Goal: Information Seeking & Learning: Compare options

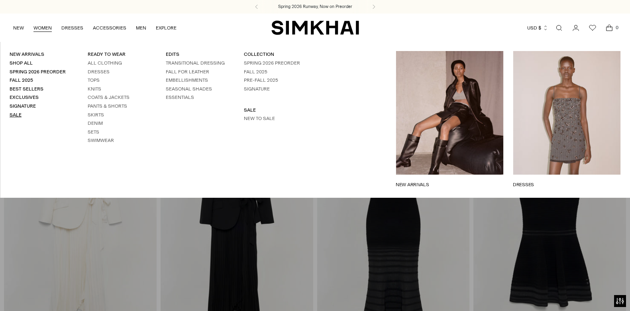
click at [18, 116] on link "Sale" at bounding box center [16, 115] width 12 height 6
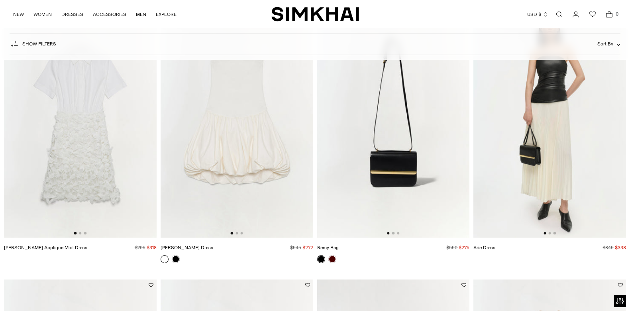
scroll to position [372, 0]
click at [20, 14] on link "NEW" at bounding box center [18, 15] width 11 height 18
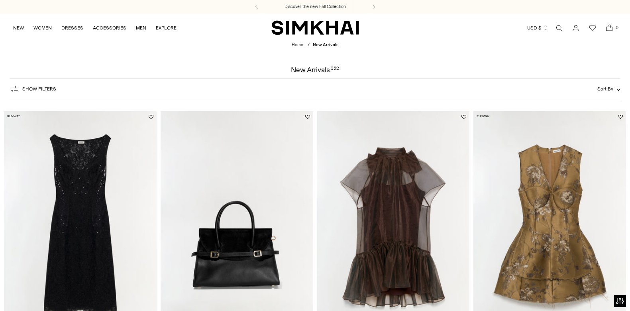
click at [284, 80] on div "Show Filters Show Filters Sort By Recommended Most Popular Newest" at bounding box center [316, 89] width 612 height 22
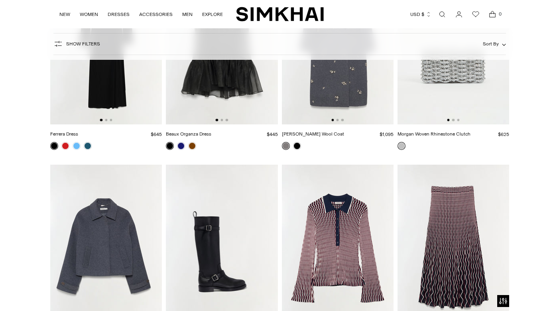
scroll to position [1176, 0]
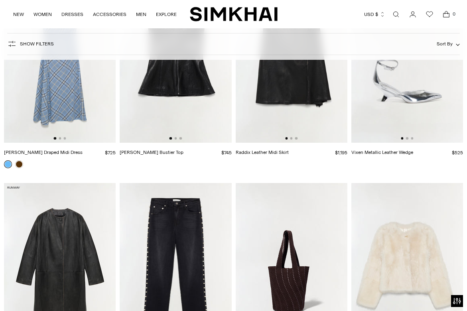
click at [394, 16] on link "Open search modal" at bounding box center [396, 14] width 16 height 16
click at [397, 13] on div at bounding box center [233, 155] width 467 height 311
click at [398, 26] on div at bounding box center [233, 155] width 467 height 311
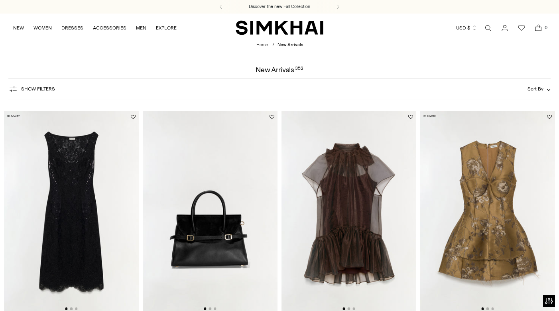
click at [489, 26] on link "Open search modal" at bounding box center [488, 28] width 16 height 16
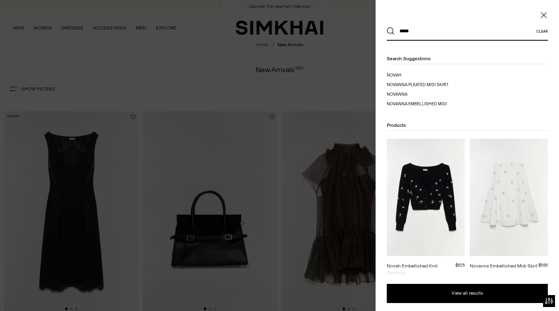
type input "*****"
click at [429, 193] on img at bounding box center [426, 197] width 78 height 117
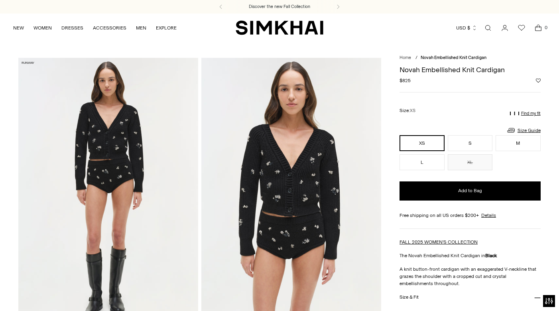
click at [490, 29] on link "Open search modal" at bounding box center [488, 28] width 16 height 16
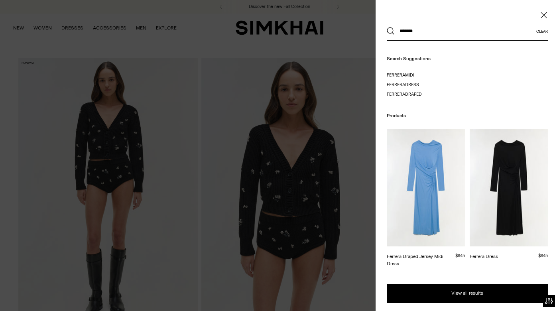
type input "*******"
click at [387, 27] on button "Search" at bounding box center [391, 31] width 8 height 8
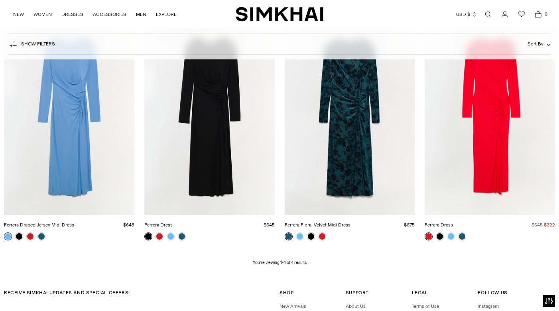
click at [46, 222] on link "Ferrera Draped Jersey Midi Dress" at bounding box center [39, 225] width 70 height 6
click at [173, 222] on link "Ferrera Dress" at bounding box center [158, 225] width 28 height 6
click at [351, 222] on link "Ferrera Floral Velvet Midi Dress" at bounding box center [318, 225] width 66 height 6
click at [453, 222] on link "Ferrera Dress" at bounding box center [439, 225] width 28 height 6
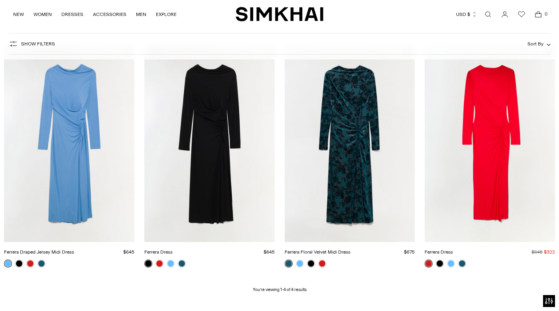
scroll to position [114, 0]
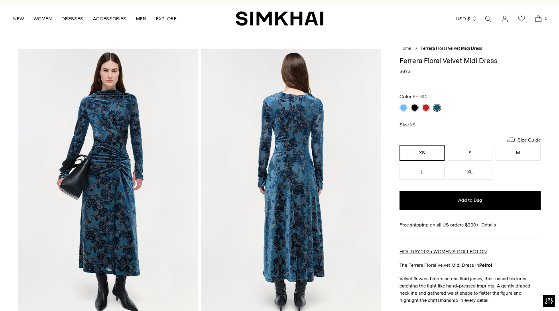
scroll to position [10, 0]
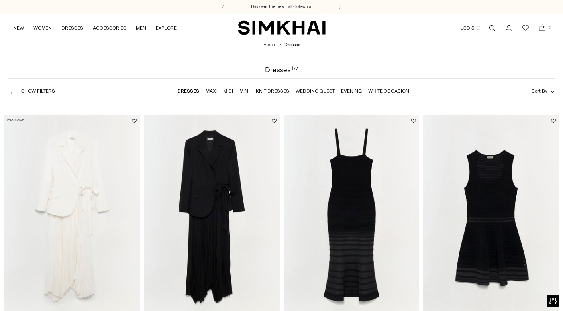
click at [495, 28] on link "Open search modal" at bounding box center [493, 28] width 16 height 16
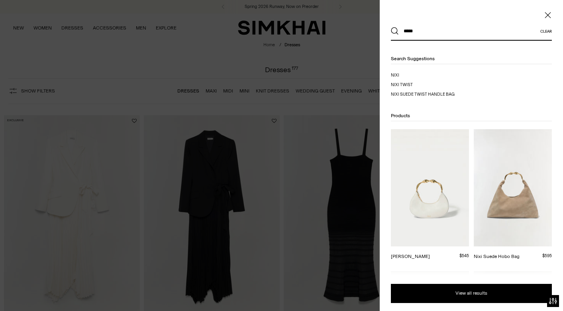
type input "*****"
click at [391, 27] on button "Search" at bounding box center [395, 31] width 8 height 8
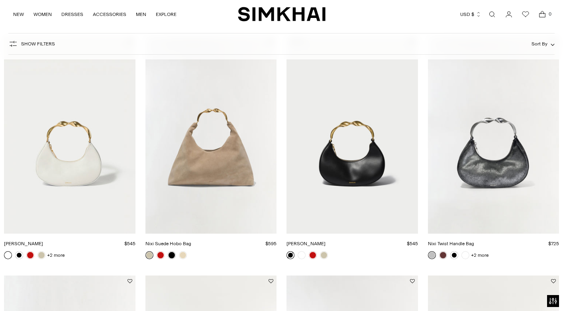
click at [191, 241] on link "Nixi Suede Hobo Bag" at bounding box center [169, 244] width 46 height 6
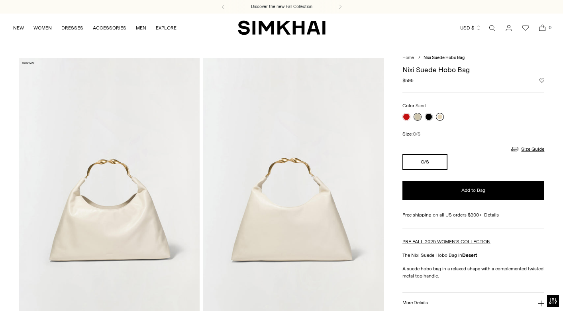
click at [439, 115] on link at bounding box center [440, 117] width 8 height 8
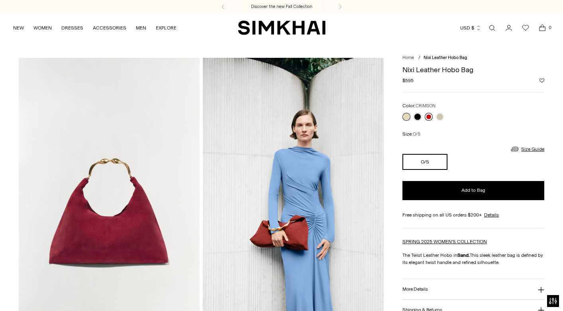
click at [428, 117] on link at bounding box center [429, 117] width 8 height 8
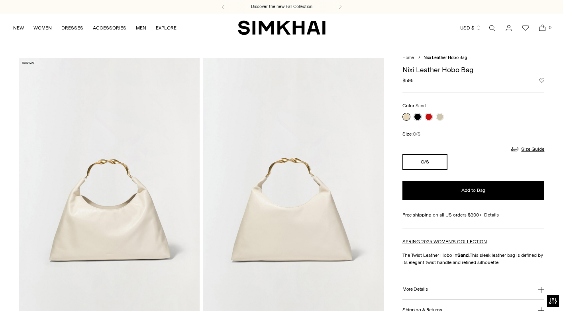
click at [491, 27] on link "Open search modal" at bounding box center [493, 28] width 16 height 16
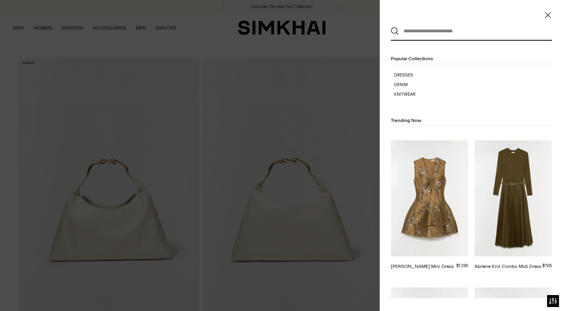
paste input "**********"
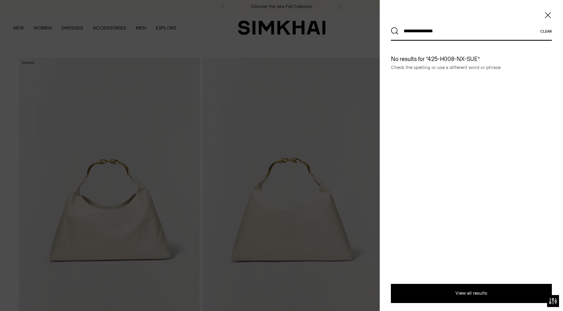
type input "**********"
click at [391, 27] on button "Search" at bounding box center [395, 31] width 8 height 8
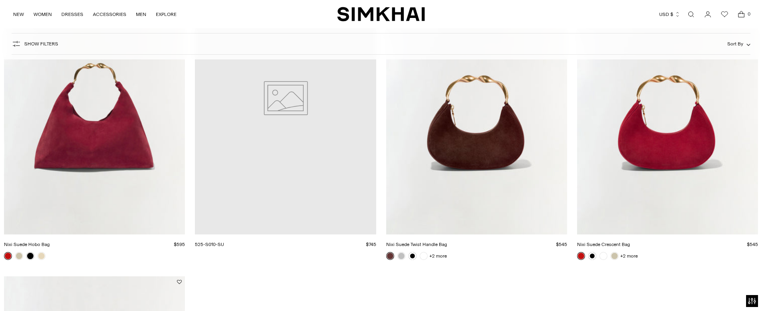
scroll to position [199, 0]
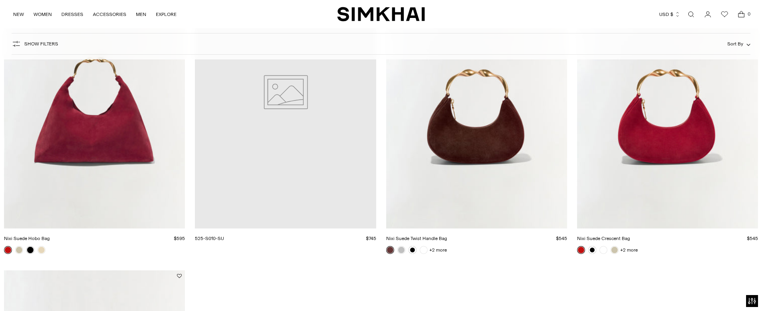
click at [50, 236] on link "Nixi Suede Hobo Bag" at bounding box center [27, 239] width 46 height 6
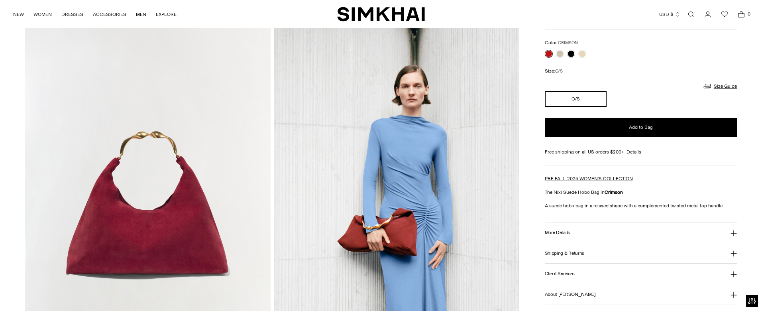
scroll to position [119, 0]
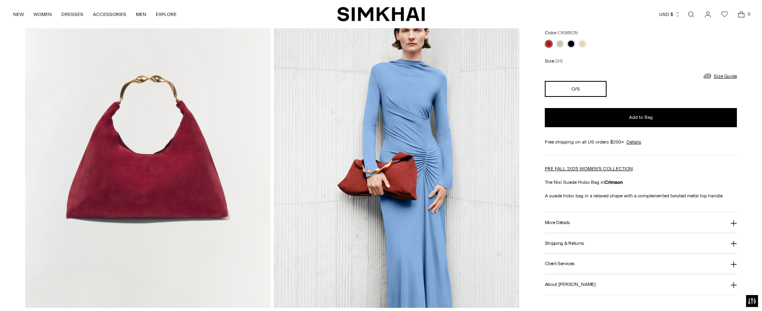
click at [594, 219] on button "More Details" at bounding box center [641, 223] width 192 height 20
drag, startPoint x: 547, startPoint y: 237, endPoint x: 553, endPoint y: 237, distance: 6.0
click at [553, 237] on span "425-H008-NX-SUE Calf Suede Hand Wash Imported LxWxH: 43x12x35cm; DROP: 19 cm" at bounding box center [582, 251] width 75 height 34
click at [545, 238] on span "425-H008-NX-SUE Calf Suede Hand Wash Imported LxWxH: 43x12x35cm; DROP: 19 cm" at bounding box center [582, 251] width 75 height 34
drag, startPoint x: 545, startPoint y: 238, endPoint x: 589, endPoint y: 236, distance: 43.9
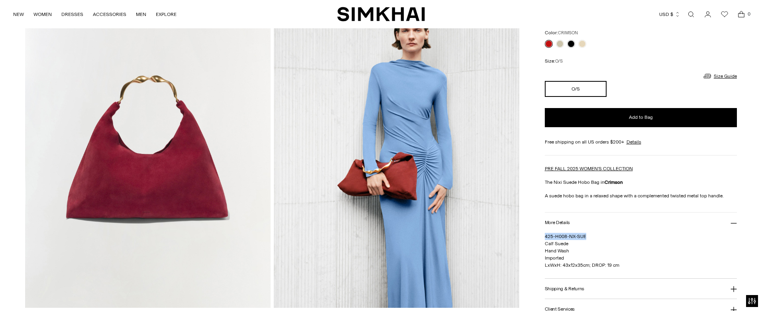
click at [589, 236] on p "425-H008-NX-SUE Calf Suede Hand Wash Imported LxWxH: 43x12x35cm; DROP: 19 cm" at bounding box center [641, 251] width 192 height 36
copy span "425-H008-NX-SUE"
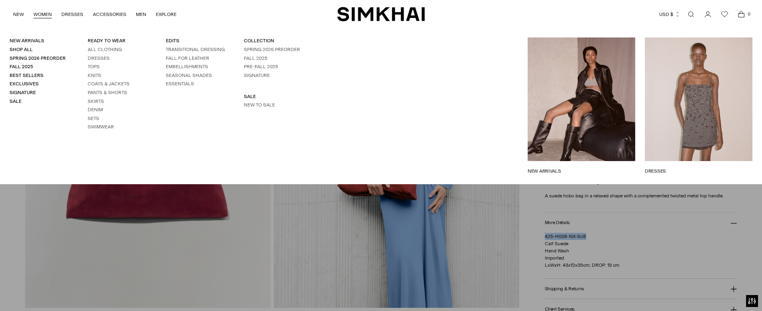
click at [41, 12] on link "WOMEN" at bounding box center [42, 15] width 18 height 18
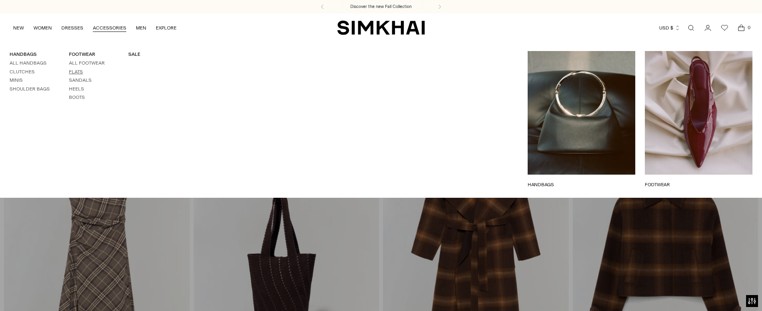
click at [79, 71] on link "Flats" at bounding box center [76, 72] width 14 height 6
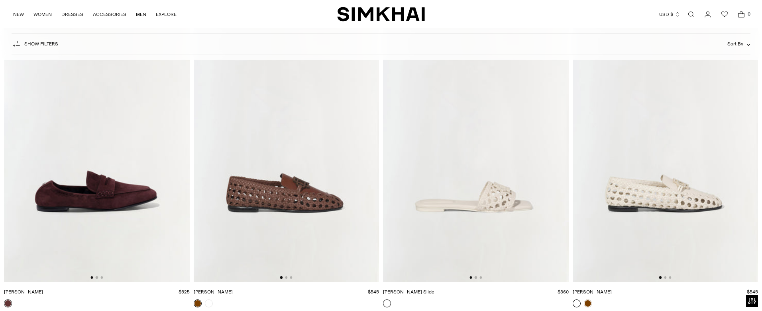
scroll to position [123, 0]
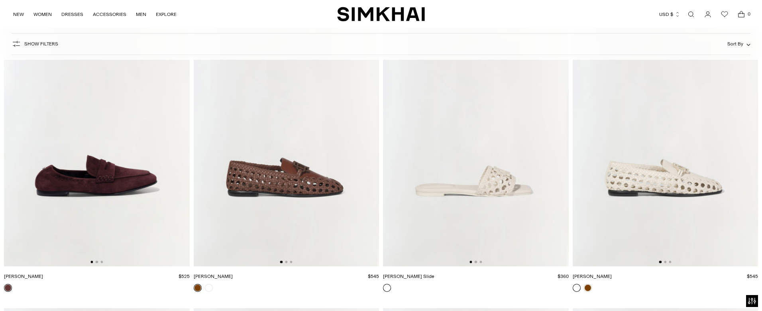
click at [279, 144] on img at bounding box center [287, 127] width 186 height 278
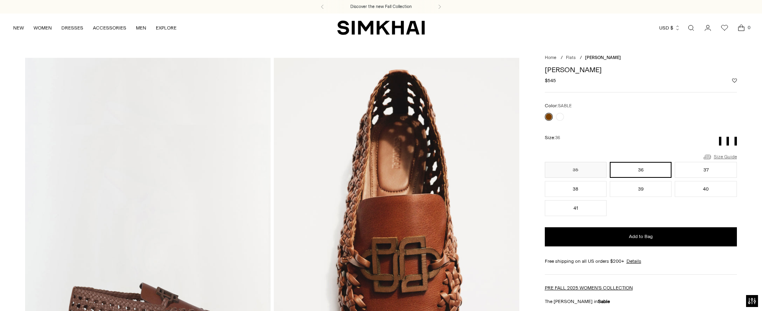
click at [731, 153] on link "Size Guide" at bounding box center [720, 157] width 34 height 10
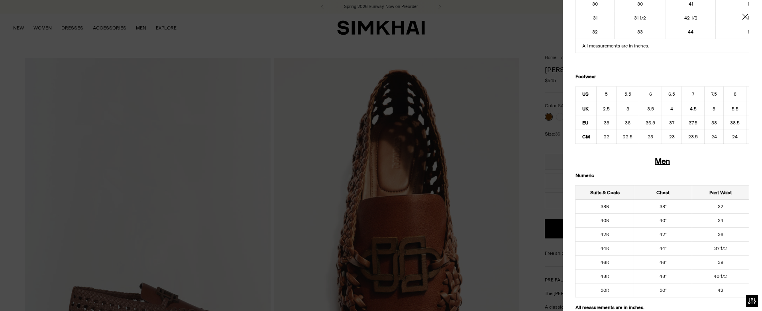
scroll to position [342, 0]
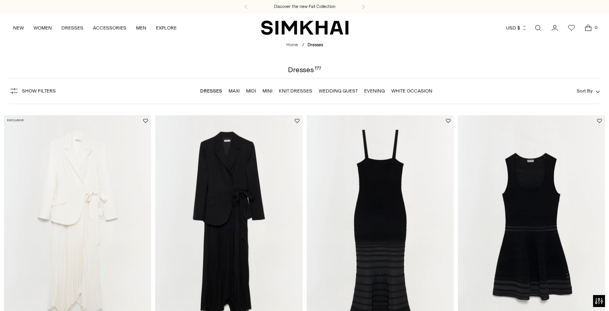
click at [535, 30] on link "Open search modal" at bounding box center [538, 28] width 16 height 16
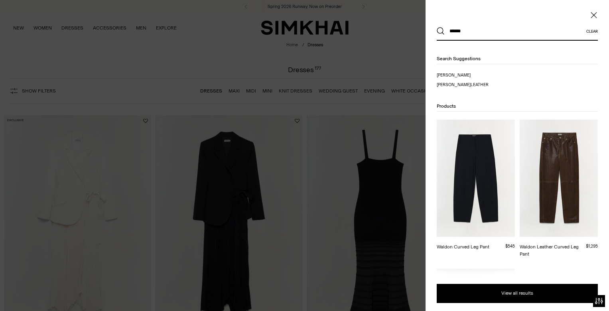
type input "******"
click at [471, 166] on img at bounding box center [476, 178] width 78 height 117
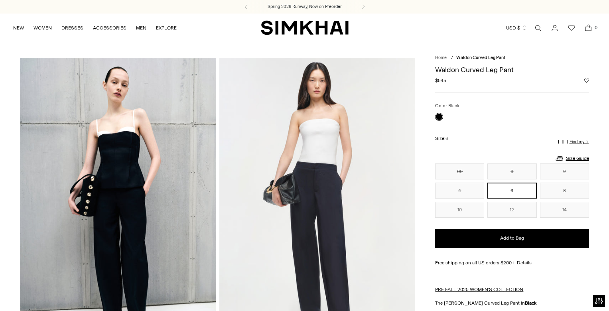
click at [539, 26] on link "Open search modal" at bounding box center [538, 28] width 16 height 16
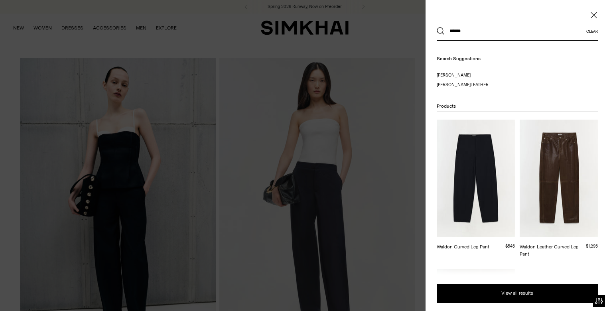
type input "******"
click at [437, 27] on button "Search" at bounding box center [441, 31] width 8 height 8
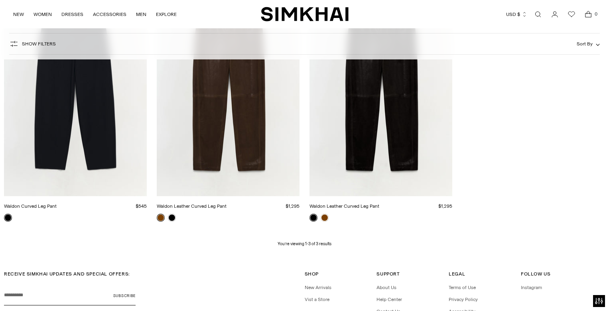
scroll to position [181, 0]
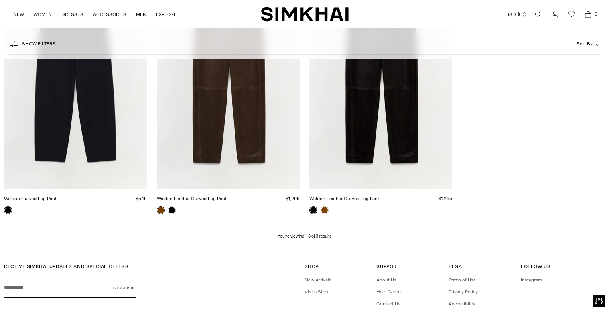
click at [57, 196] on link "Waldon Curved Leg Pant" at bounding box center [30, 199] width 53 height 6
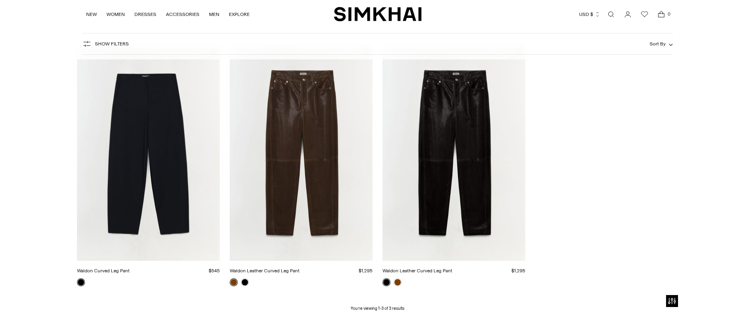
scroll to position [86, 0]
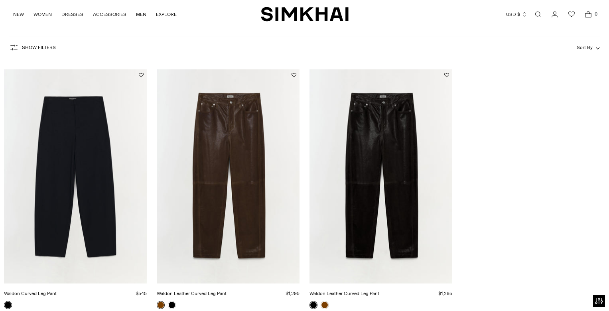
click at [375, 291] on link "Waldon Leather Curved Leg Pant" at bounding box center [344, 294] width 70 height 6
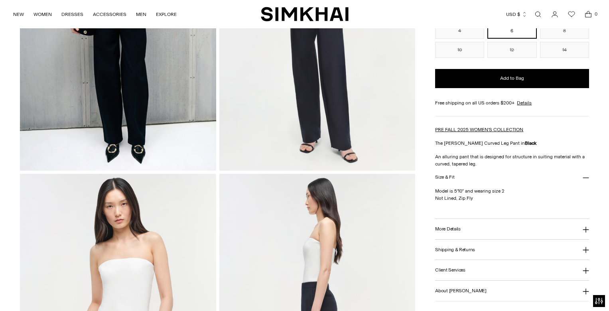
scroll to position [179, 0]
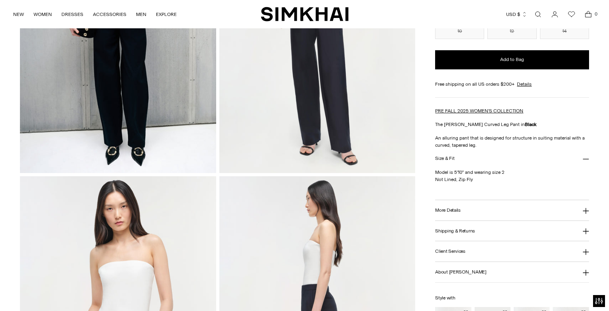
click at [496, 212] on button "More Details" at bounding box center [512, 210] width 154 height 20
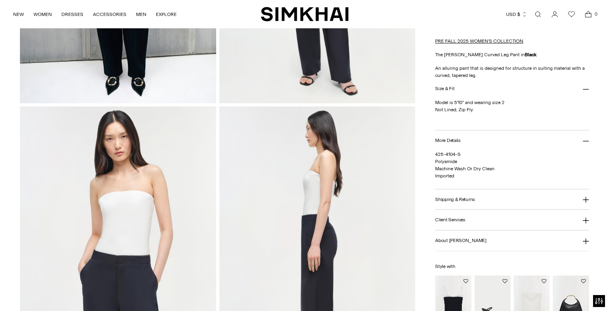
scroll to position [248, 0]
drag, startPoint x: 435, startPoint y: 155, endPoint x: 463, endPoint y: 154, distance: 28.3
click at [463, 154] on p "425-4104-S Polyamide Machine Wash Or Dry Clean Imported" at bounding box center [512, 165] width 154 height 29
copy span "425-4104-S"
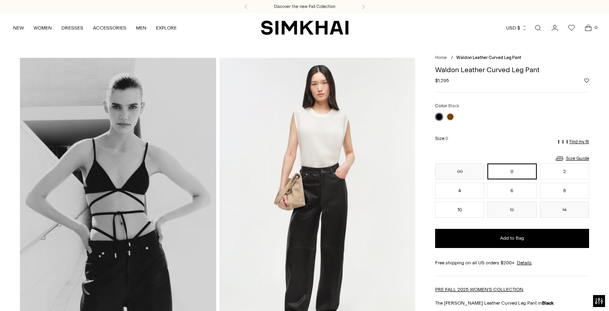
click at [509, 171] on button "0" at bounding box center [511, 172] width 49 height 16
click at [548, 171] on button "2" at bounding box center [564, 172] width 49 height 16
click at [504, 171] on button "0" at bounding box center [511, 172] width 49 height 16
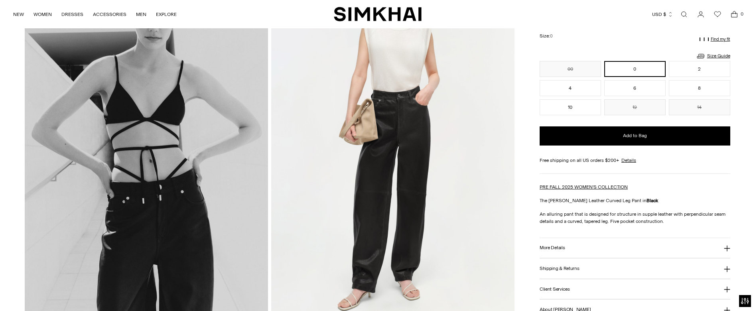
scroll to position [104, 0]
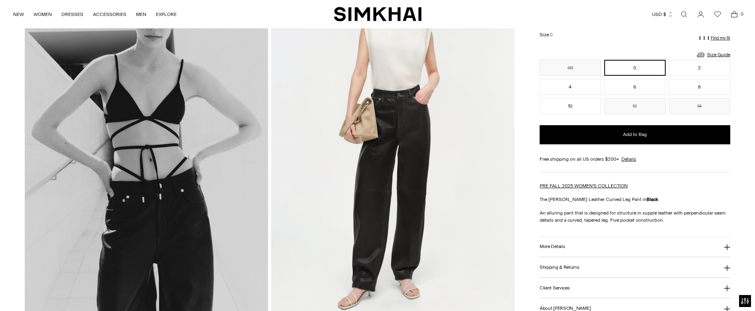
click at [609, 250] on button "More Details" at bounding box center [635, 247] width 191 height 20
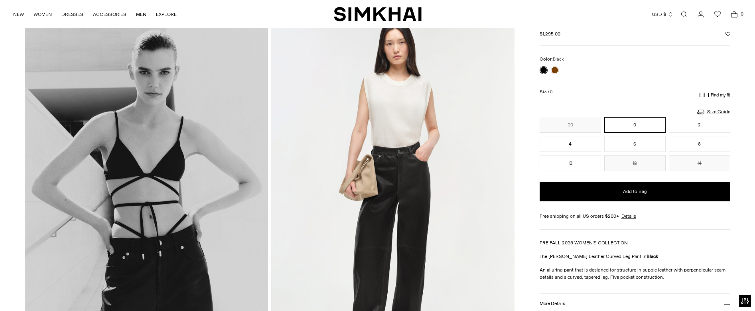
scroll to position [0, 0]
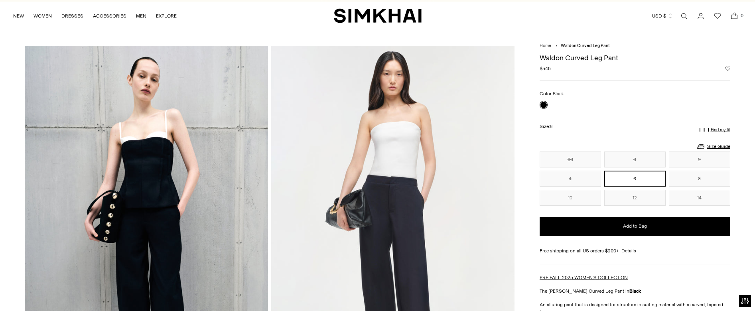
scroll to position [12, 0]
